Goal: Information Seeking & Learning: Find specific fact

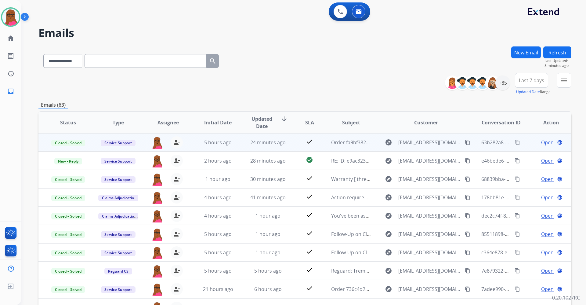
select select "**********"
click at [13, 20] on img at bounding box center [10, 17] width 17 height 17
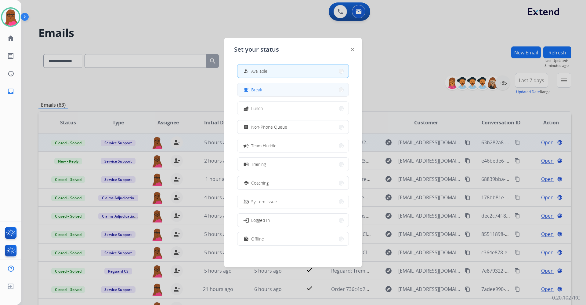
click at [266, 93] on button "free_breakfast Break" at bounding box center [293, 89] width 111 height 13
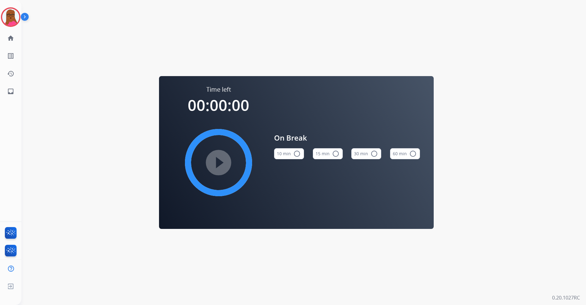
click at [373, 152] on mat-icon "radio_button_unchecked" at bounding box center [374, 153] width 7 height 7
click at [222, 161] on mat-icon "play_circle_filled" at bounding box center [218, 162] width 7 height 7
click at [364, 154] on button "30 min check_circle" at bounding box center [367, 153] width 30 height 11
click at [5, 20] on img at bounding box center [10, 17] width 17 height 17
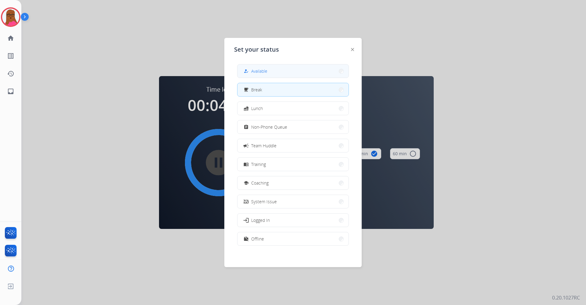
click at [253, 73] on div "how_to_reg Available" at bounding box center [254, 70] width 25 height 7
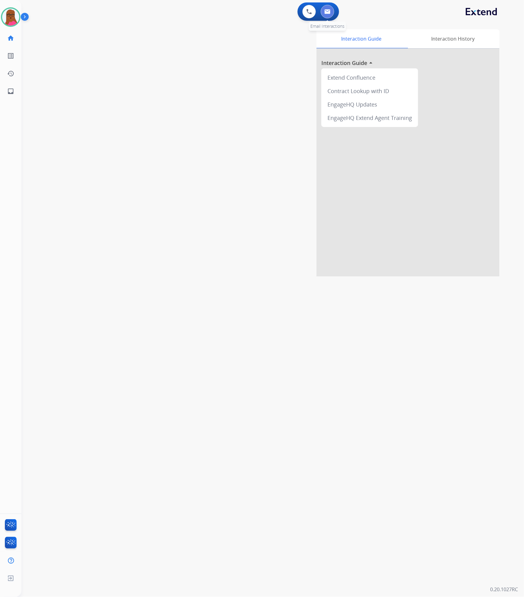
click at [332, 12] on button at bounding box center [327, 11] width 13 height 13
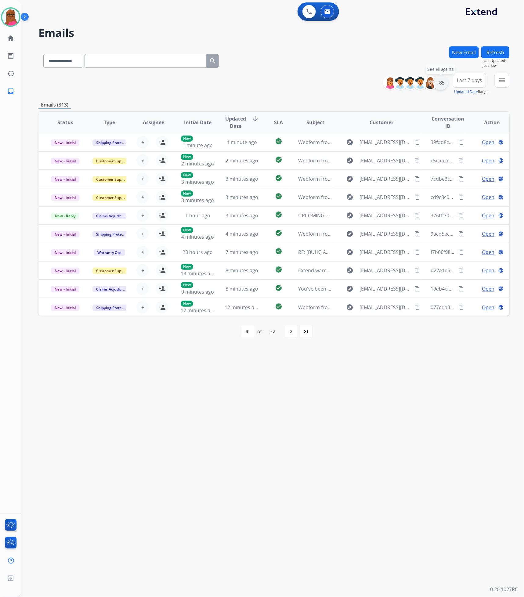
click at [440, 84] on div "+85" at bounding box center [441, 82] width 15 height 15
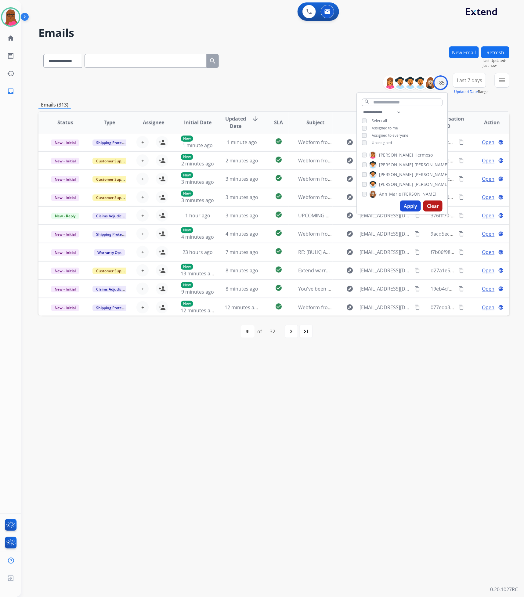
click at [360, 142] on div "**********" at bounding box center [402, 128] width 90 height 39
click at [363, 138] on div "**********" at bounding box center [402, 128] width 90 height 39
click at [410, 206] on button "Apply" at bounding box center [410, 206] width 21 height 11
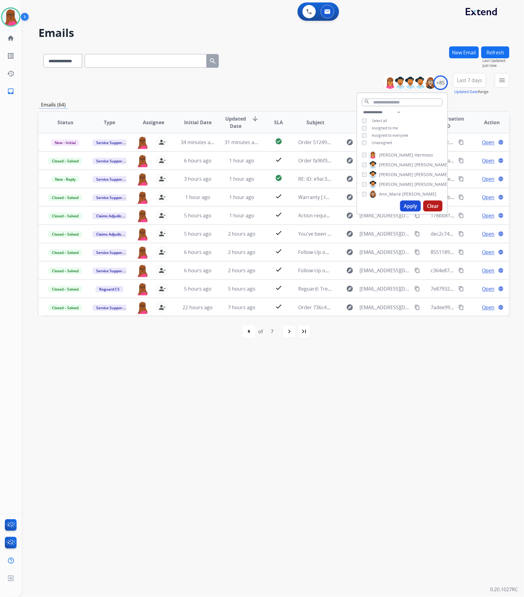
click at [393, 304] on div "first_page navigate_before * * * * * * * of 7 navigate_next last_page" at bounding box center [273, 332] width 471 height 32
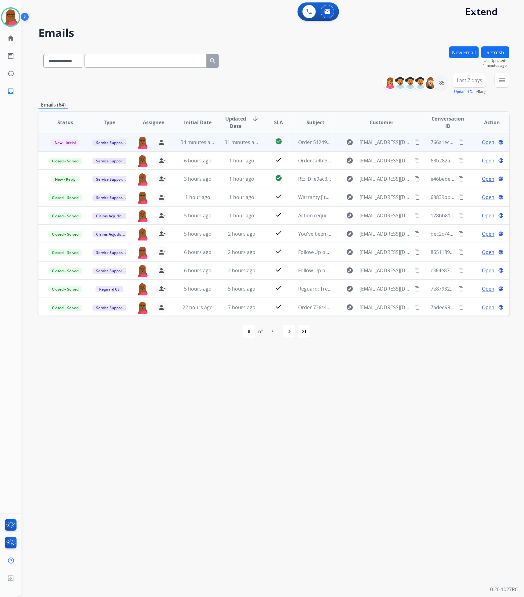
click at [483, 142] on span "Open" at bounding box center [489, 142] width 13 height 7
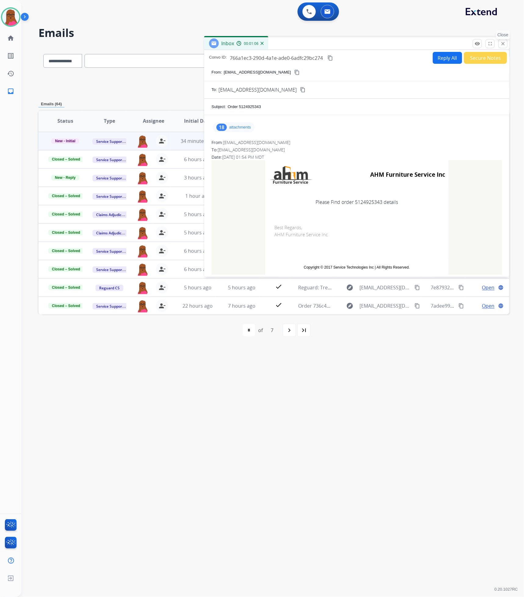
click at [505, 42] on mat-icon "close" at bounding box center [503, 43] width 5 height 5
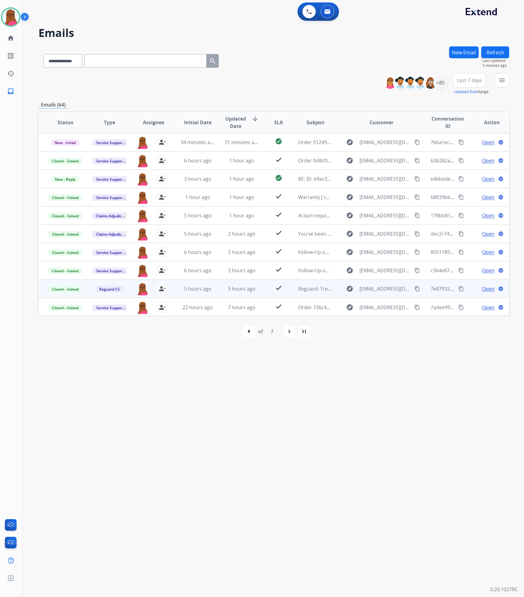
scroll to position [0, 0]
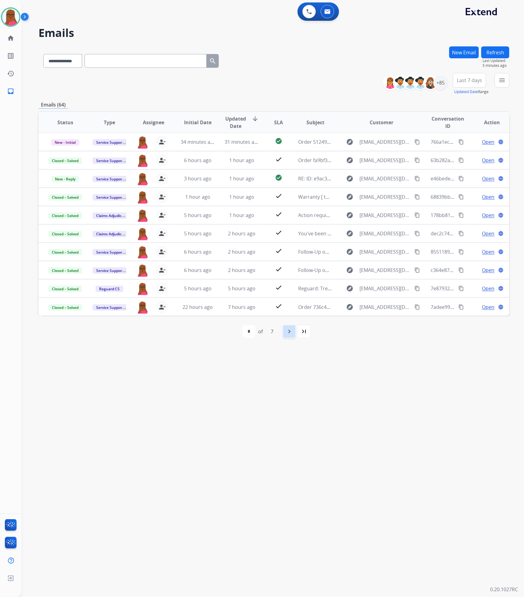
click at [292, 304] on mat-icon "navigate_next" at bounding box center [289, 331] width 7 height 7
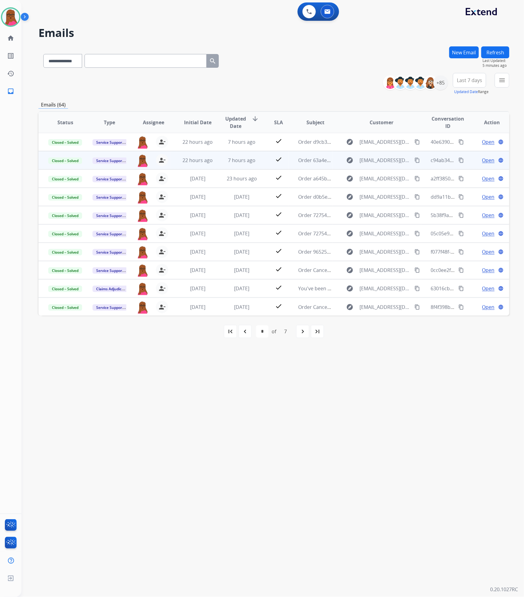
click at [483, 163] on span "Open" at bounding box center [489, 160] width 13 height 7
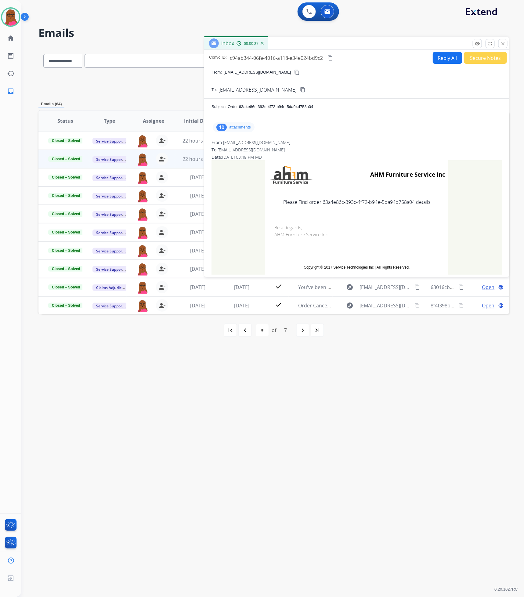
click at [404, 204] on td "Please Find order 63a4e86c-393c-4f72-b94e-5da94d758a04 details" at bounding box center [356, 202] width 183 height 26
click at [412, 222] on td "Best Regards, AHM Furniture Service Inc" at bounding box center [356, 237] width 183 height 44
drag, startPoint x: 413, startPoint y: 203, endPoint x: 322, endPoint y: 202, distance: 91.0
click at [322, 202] on td "Please Find order 63a4e86c-393c-4f72-b94e-5da94d758a04 details" at bounding box center [356, 202] width 183 height 26
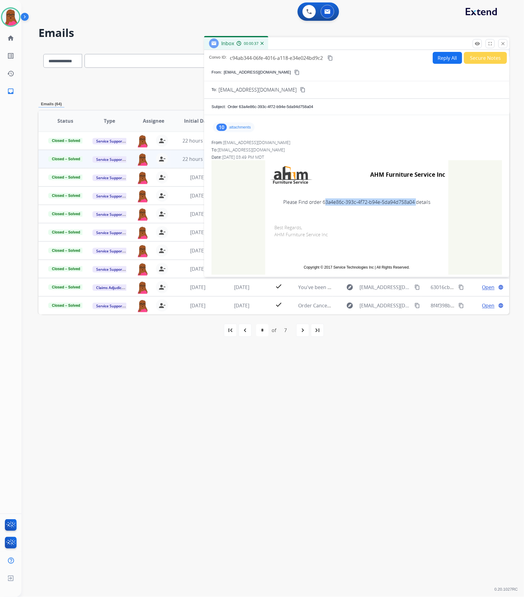
copy td "63a4e86c-393c-4f72-b94e-5da94d758a04"
click at [507, 48] on button "close Close" at bounding box center [503, 43] width 9 height 9
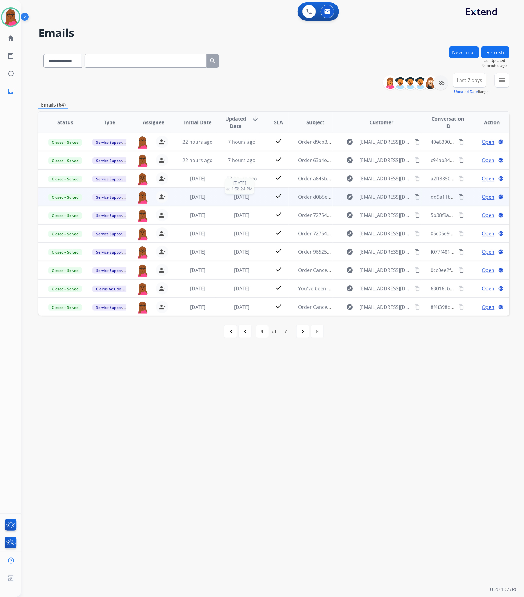
scroll to position [0, 0]
click at [246, 304] on mat-icon "navigate_before" at bounding box center [245, 331] width 7 height 7
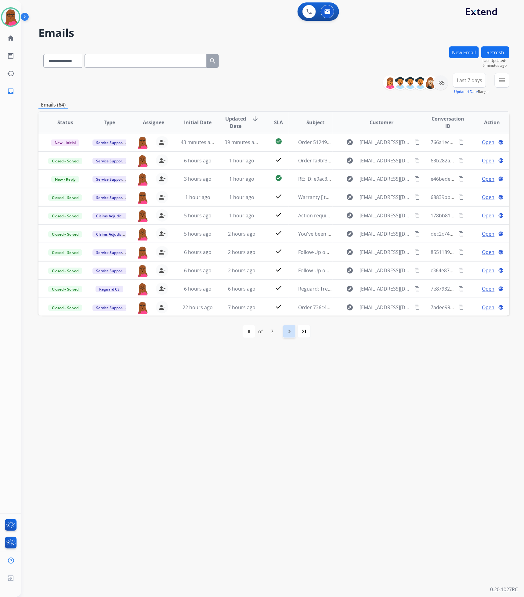
click at [289, 304] on mat-icon "navigate_next" at bounding box center [289, 331] width 7 height 7
select select "*"
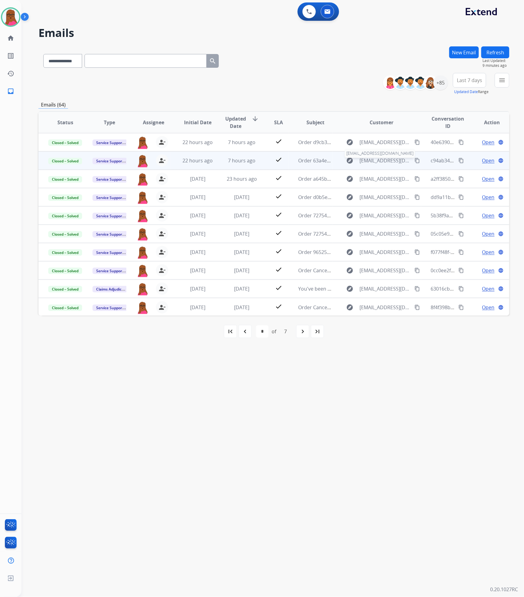
click at [380, 160] on span "services@ahmfurniture.com" at bounding box center [385, 160] width 51 height 7
type input "**********"
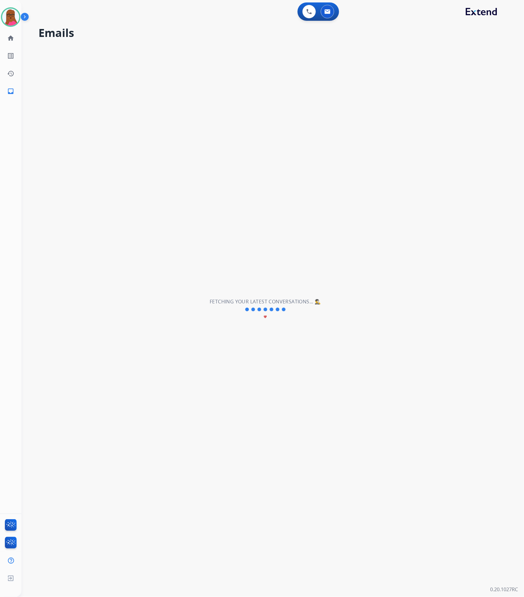
select select "*"
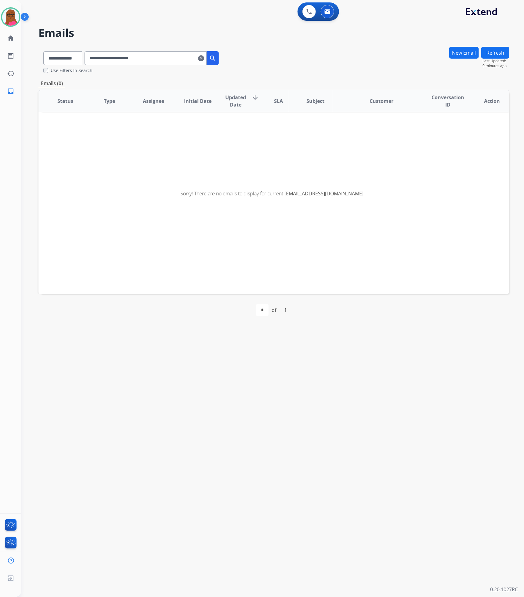
click at [204, 59] on mat-icon "clear" at bounding box center [201, 58] width 6 height 7
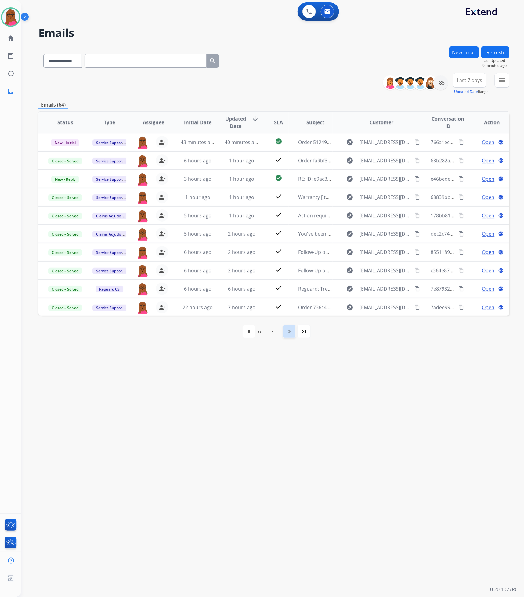
click at [286, 304] on div "navigate_next" at bounding box center [289, 331] width 13 height 13
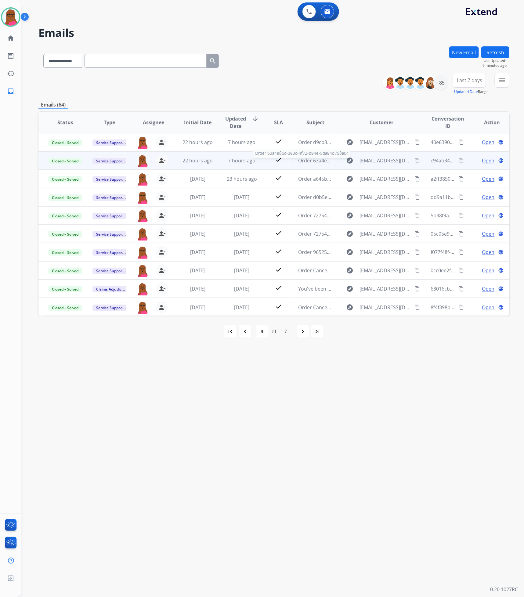
click at [318, 159] on span "Order 63a4e86c-393c-4f72-b94e-5da94d758a04" at bounding box center [353, 160] width 108 height 7
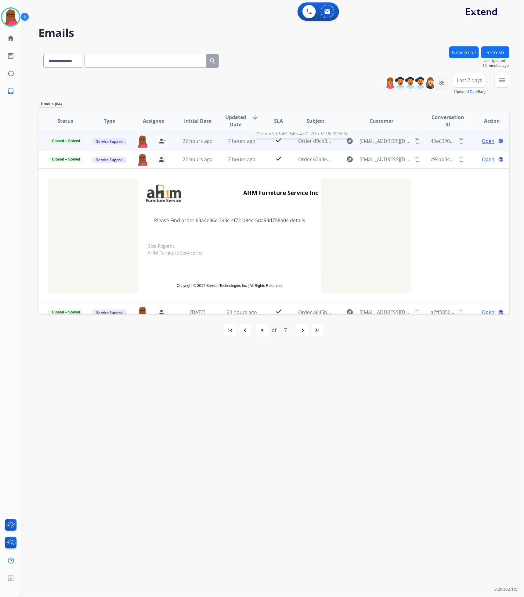
click at [317, 140] on span "Order d9cb3a61-34fb-4ef7-a91b-5116ef828e9a" at bounding box center [352, 141] width 106 height 7
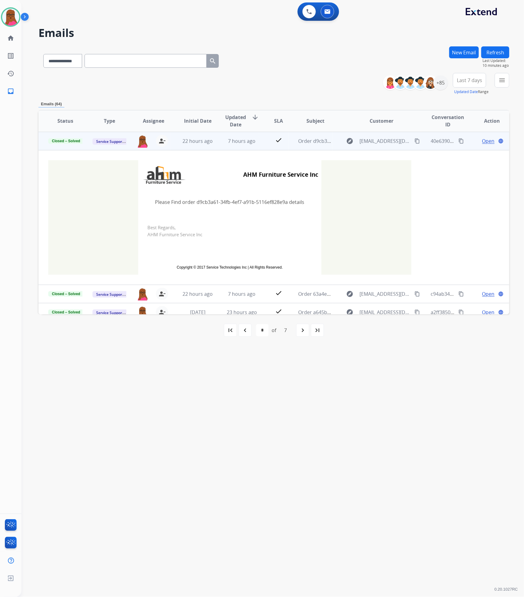
click at [250, 202] on td "Please Find order d9cb3a61-34fb-4ef7-a91b-5116ef828e9a details" at bounding box center [229, 202] width 183 height 26
click at [250, 201] on td "Please Find order d9cb3a61-34fb-4ef7-a91b-5116ef828e9a details" at bounding box center [229, 202] width 183 height 26
drag, startPoint x: 287, startPoint y: 203, endPoint x: 195, endPoint y: 203, distance: 91.3
click at [195, 203] on td "Please Find order d9cb3a61-34fb-4ef7-a91b-5116ef828e9a details" at bounding box center [229, 202] width 183 height 26
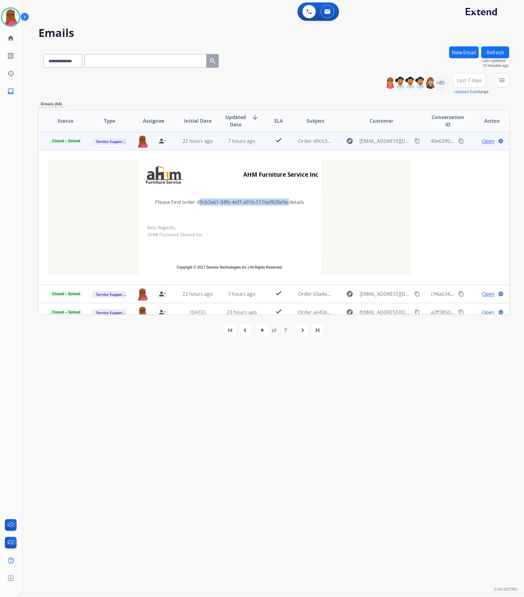
copy td "d9cb3a61-34fb-4ef7-a91b-5116ef828e9a"
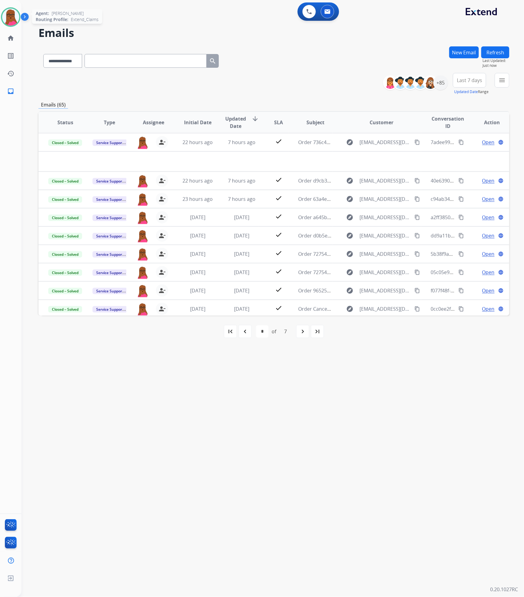
click at [11, 15] on img at bounding box center [10, 17] width 17 height 17
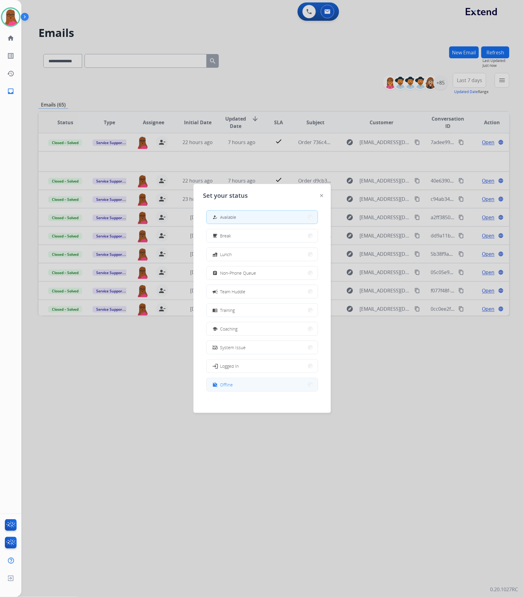
click at [257, 304] on button "work_off Offline" at bounding box center [262, 384] width 111 height 13
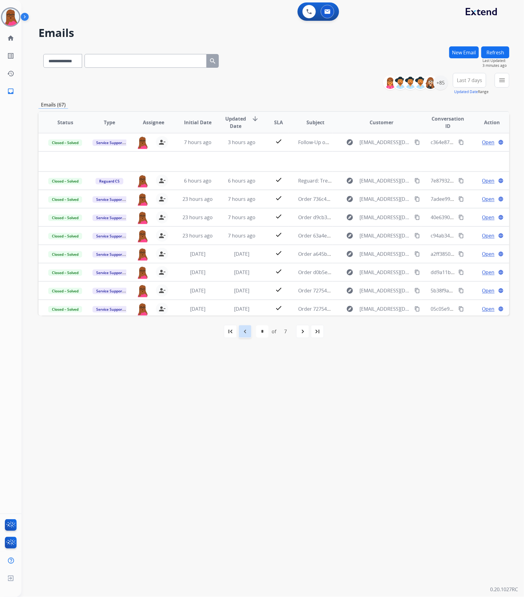
click at [247, 304] on mat-icon "navigate_before" at bounding box center [245, 331] width 7 height 7
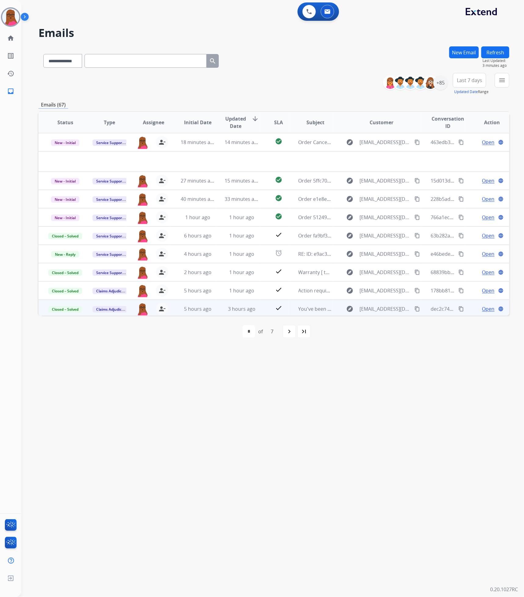
click at [486, 304] on span "Open" at bounding box center [489, 308] width 13 height 7
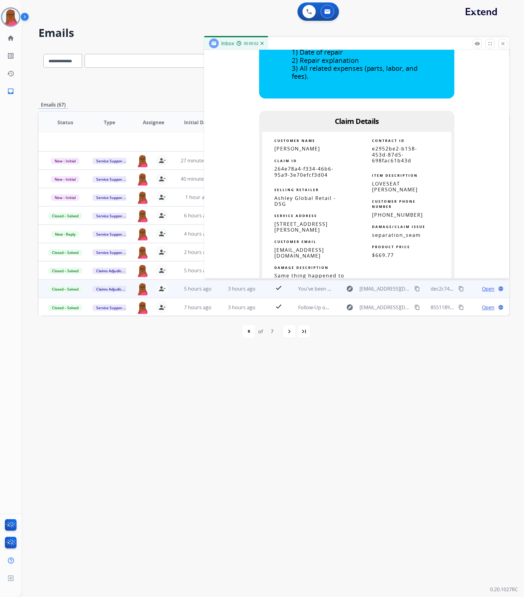
scroll to position [366, 0]
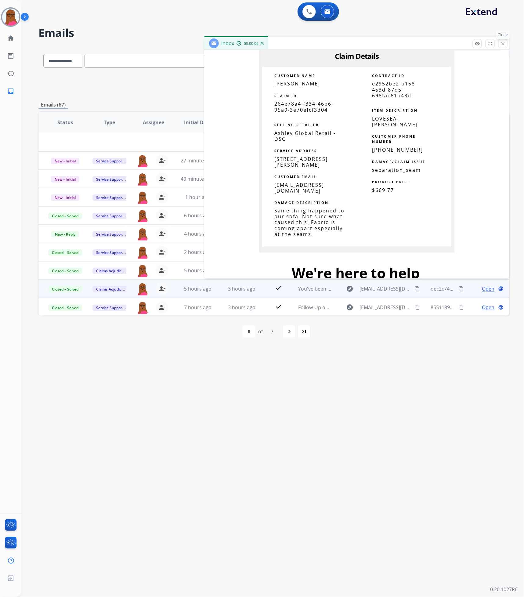
click at [504, 45] on mat-icon "close" at bounding box center [503, 43] width 5 height 5
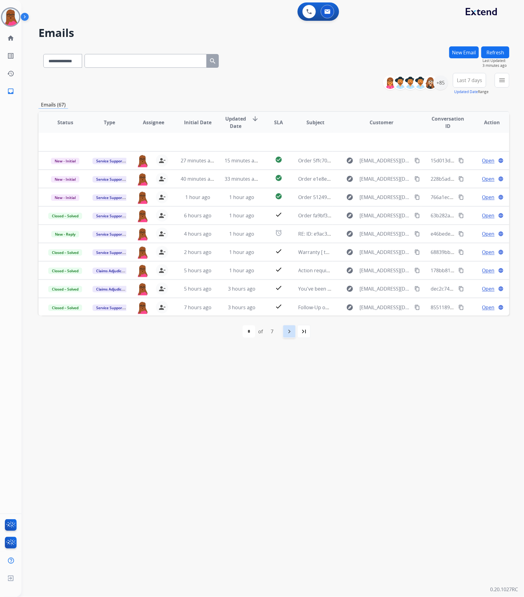
click at [292, 304] on mat-icon "navigate_next" at bounding box center [289, 331] width 7 height 7
select select "*"
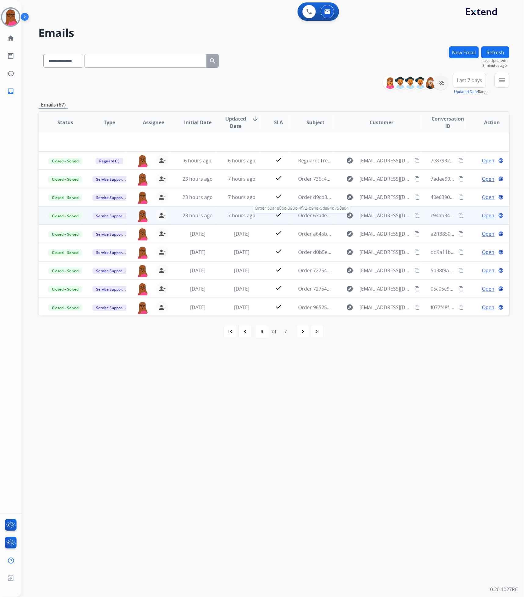
click at [319, 217] on span "Order 63a4e86c-393c-4f72-b94e-5da94d758a04" at bounding box center [353, 215] width 108 height 7
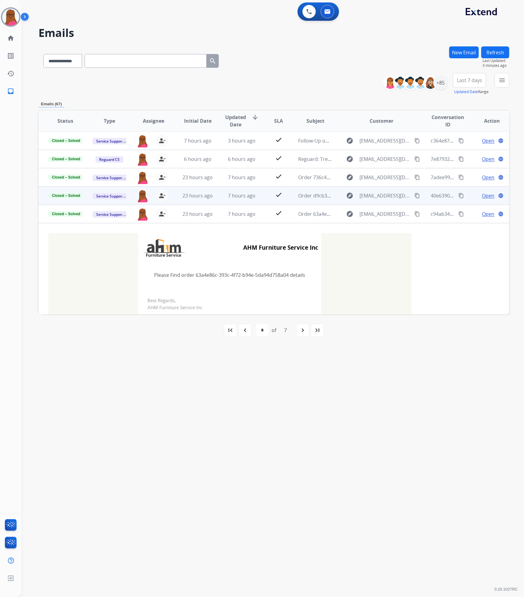
scroll to position [0, 0]
click at [301, 195] on span "Order d9cb3a61-34fb-4ef7-a91b-5116ef828e9a" at bounding box center [352, 196] width 106 height 7
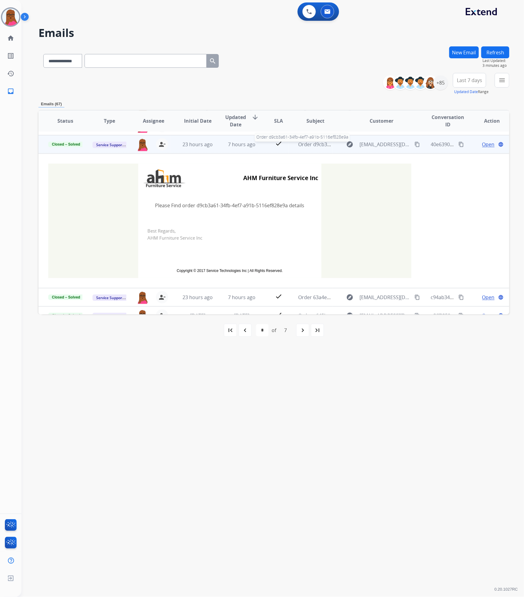
scroll to position [55, 0]
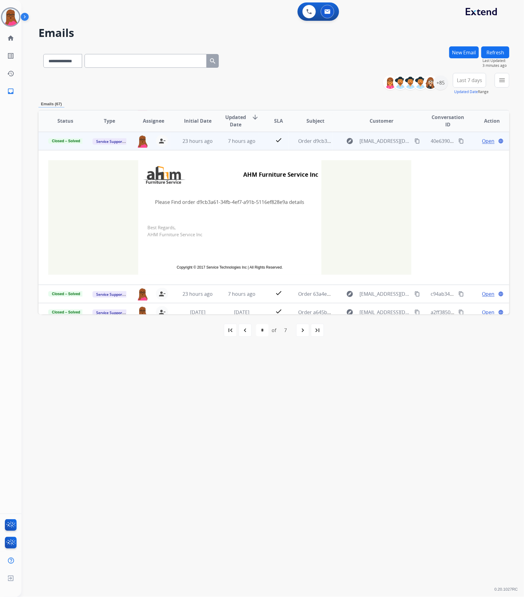
click at [254, 201] on td "Please Find order d9cb3a61-34fb-4ef7-a91b-5116ef828e9a details" at bounding box center [229, 202] width 183 height 26
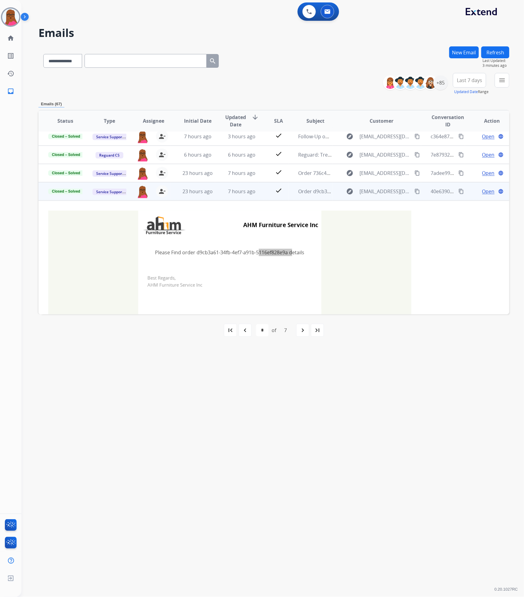
scroll to position [0, 0]
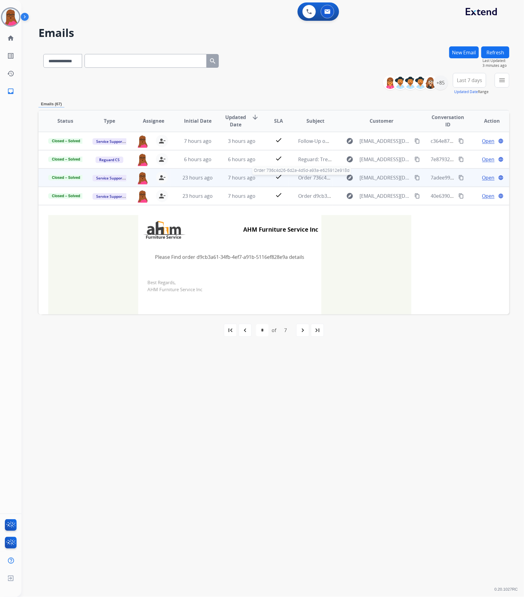
click at [301, 176] on span "Order 736c4d26-6d2a-4d5d-a93a-e625912e918d" at bounding box center [354, 177] width 110 height 7
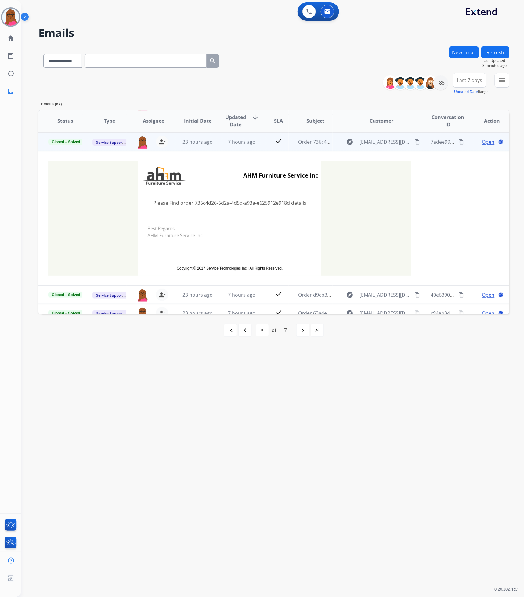
scroll to position [37, 0]
click at [237, 202] on td "Please Find order 736c4d26-6d2a-4d5d-a93a-e625912e918d details" at bounding box center [229, 202] width 183 height 26
click at [237, 201] on td "Please Find order 736c4d26-6d2a-4d5d-a93a-e625912e918d details" at bounding box center [229, 202] width 183 height 26
click at [266, 231] on td "Best Regards, AHM Furniture Service Inc" at bounding box center [229, 237] width 183 height 44
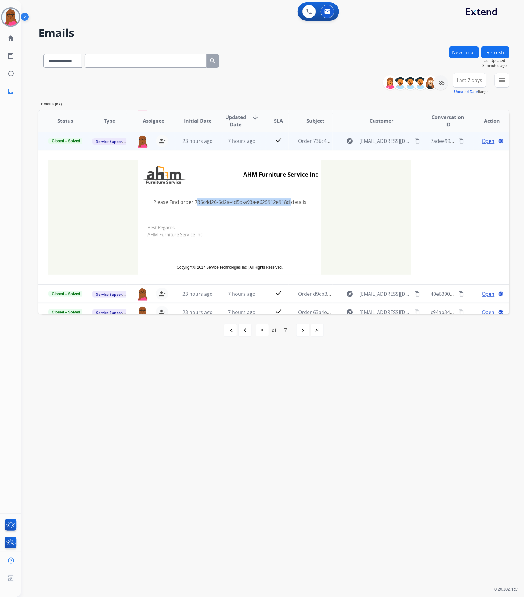
drag, startPoint x: 288, startPoint y: 203, endPoint x: 194, endPoint y: 199, distance: 94.2
click at [194, 199] on td "Please Find order 736c4d26-6d2a-4d5d-a93a-e625912e918d details" at bounding box center [229, 202] width 183 height 26
copy td "736c4d26-6d2a-4d5d-a93a-e625912e918d"
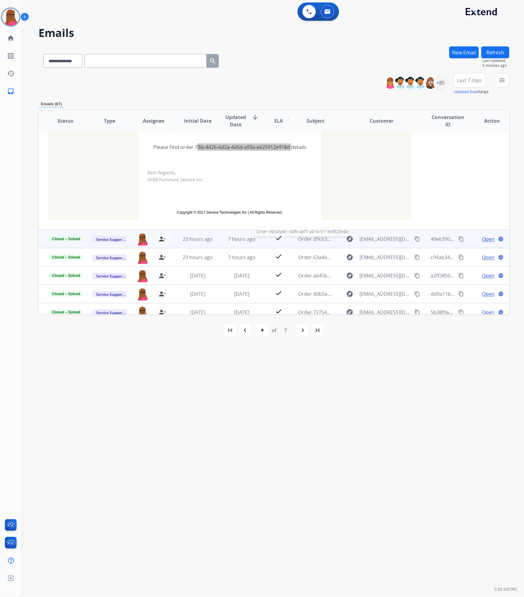
scroll to position [0, 0]
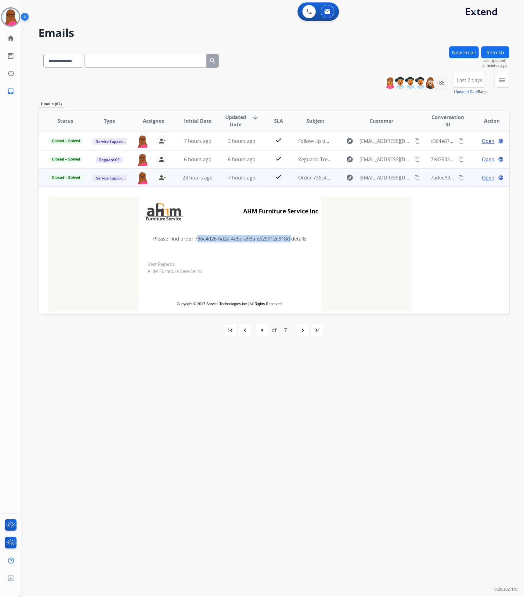
click at [487, 178] on span "Open" at bounding box center [489, 177] width 13 height 7
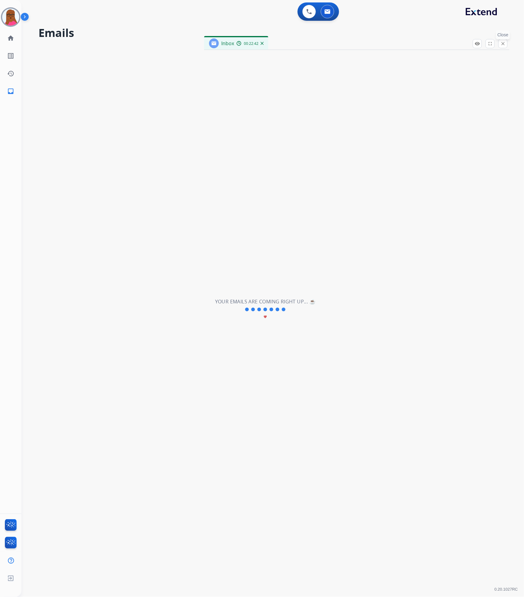
click at [503, 48] on button "close Close" at bounding box center [503, 43] width 9 height 9
click at [326, 16] on button at bounding box center [327, 11] width 13 height 13
click at [16, 20] on img at bounding box center [10, 17] width 17 height 17
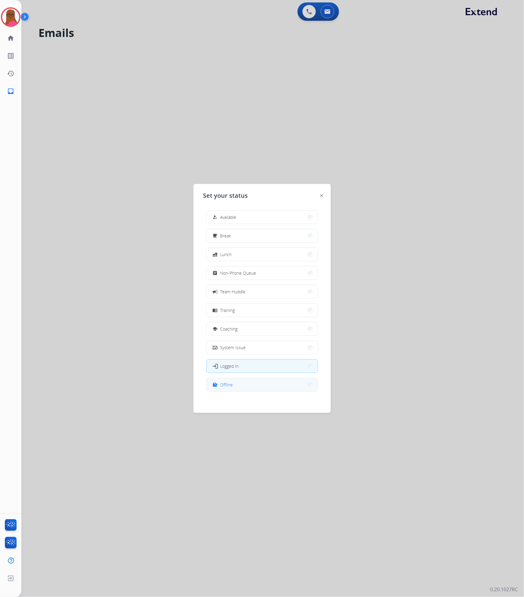
click at [247, 385] on button "work_off Offline" at bounding box center [262, 384] width 111 height 13
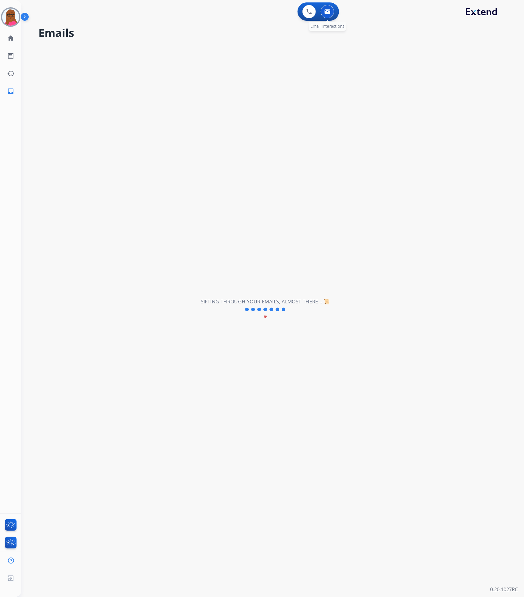
click at [327, 13] on img at bounding box center [328, 11] width 6 height 5
click at [7, 19] on img at bounding box center [10, 17] width 17 height 17
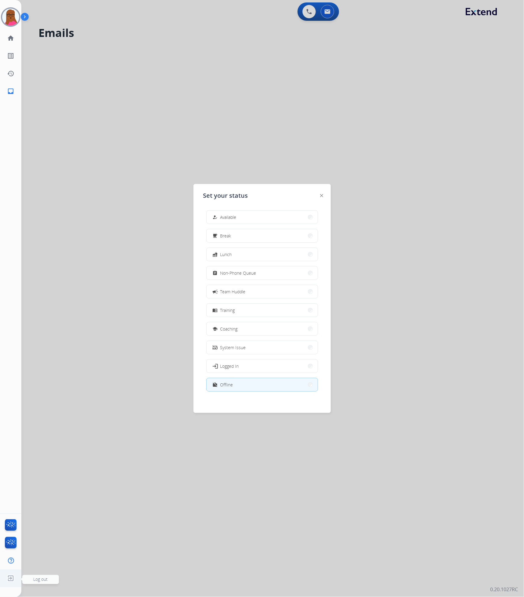
click at [8, 580] on img at bounding box center [10, 579] width 11 height 12
